Goal: Find specific page/section: Find specific page/section

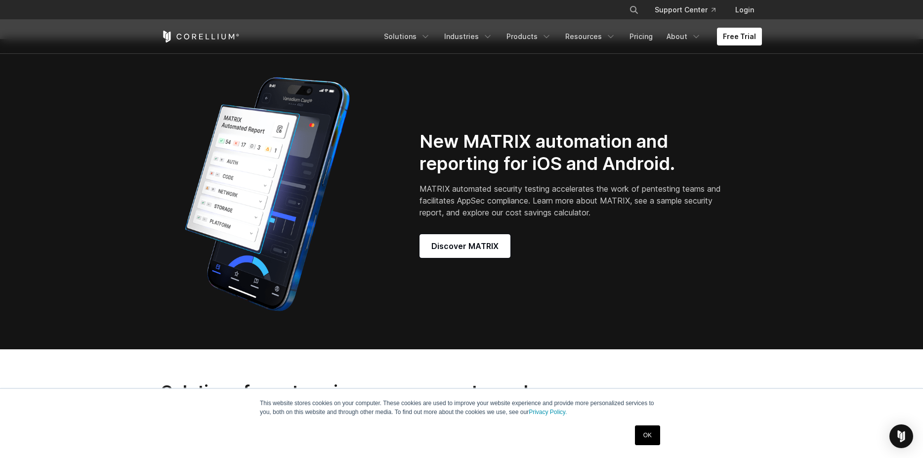
scroll to position [922, 0]
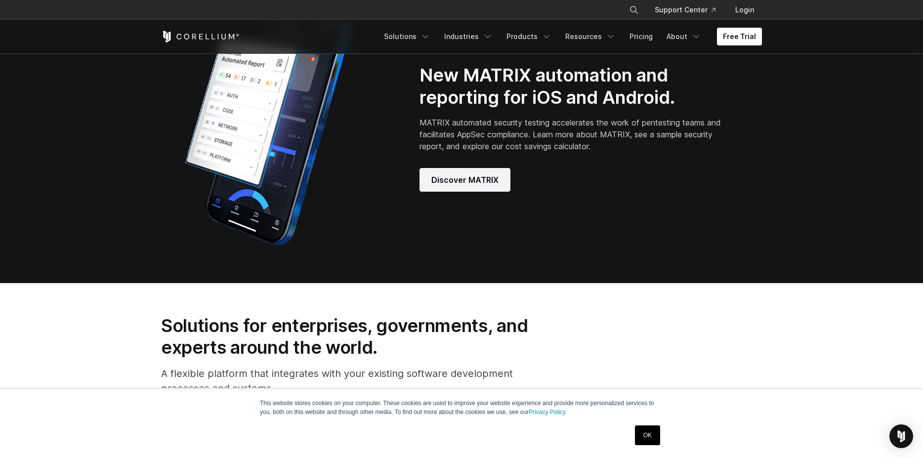
click at [482, 186] on span "Discover MATRIX" at bounding box center [464, 180] width 67 height 12
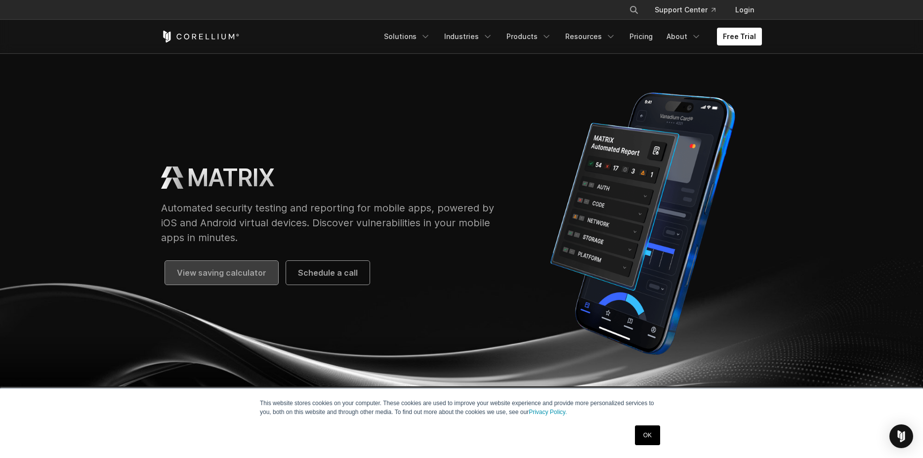
click at [260, 272] on span "View saving calculator" at bounding box center [221, 273] width 89 height 12
